Goal: Navigation & Orientation: Find specific page/section

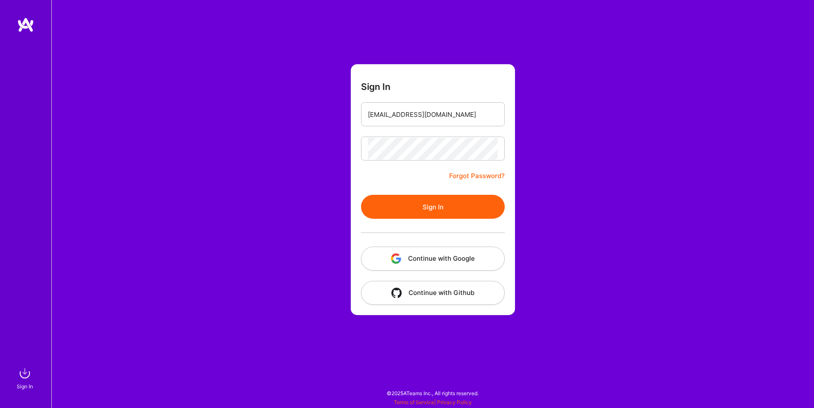
click at [440, 203] on button "Sign In" at bounding box center [433, 207] width 144 height 24
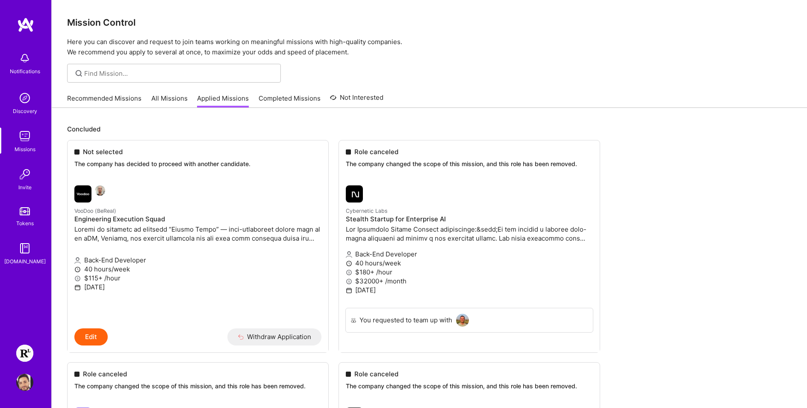
click at [136, 103] on link "Recommended Missions" at bounding box center [104, 101] width 74 height 14
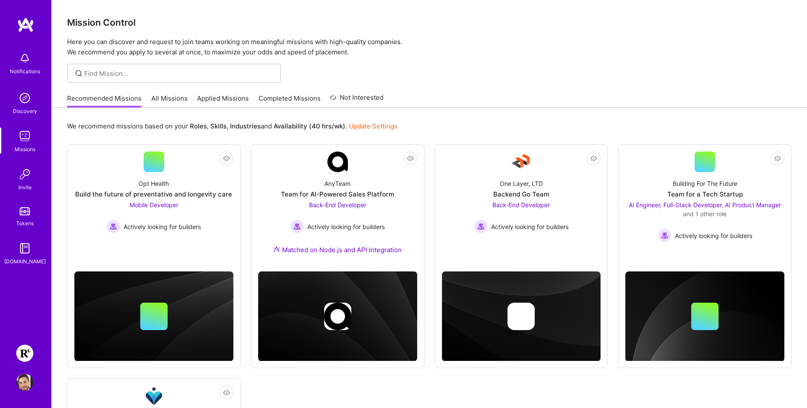
click at [24, 350] on img at bounding box center [24, 352] width 17 height 17
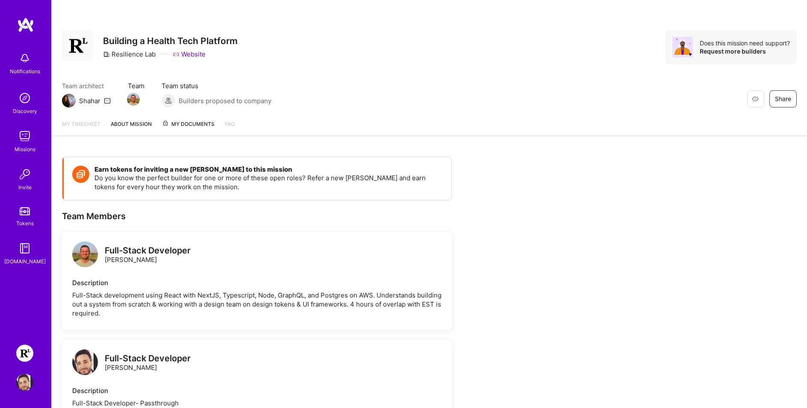
click at [174, 120] on span "My Documents" at bounding box center [188, 123] width 53 height 9
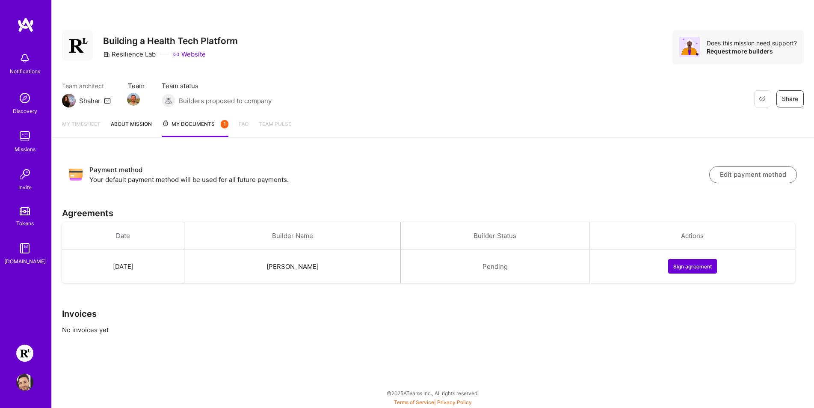
drag, startPoint x: 504, startPoint y: 387, endPoint x: 499, endPoint y: 399, distance: 13.6
click at [486, 401] on div "Restore Not Interested Share Building a Health Tech Platform Resilience Lab Web…" at bounding box center [432, 204] width 762 height 408
drag, startPoint x: 508, startPoint y: 398, endPoint x: 381, endPoint y: 386, distance: 127.9
click at [381, 386] on div "Restore Not Interested Share Building a Health Tech Platform Resilience Lab Web…" at bounding box center [432, 204] width 762 height 408
drag, startPoint x: 375, startPoint y: 386, endPoint x: 483, endPoint y: 402, distance: 109.0
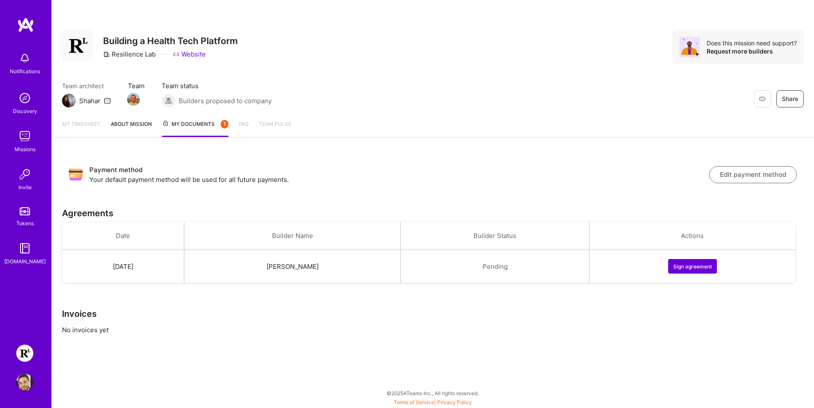
click at [486, 401] on div "Restore Not Interested Share Building a Health Tech Platform Resilience Lab Web…" at bounding box center [432, 204] width 762 height 408
drag, startPoint x: 481, startPoint y: 403, endPoint x: 471, endPoint y: 404, distance: 9.4
click at [471, 403] on div "Notifications Discovery Missions Invite Tokens [DOMAIN_NAME] Resilience Lab: Bu…" at bounding box center [407, 201] width 814 height 403
